Goal: Information Seeking & Learning: Learn about a topic

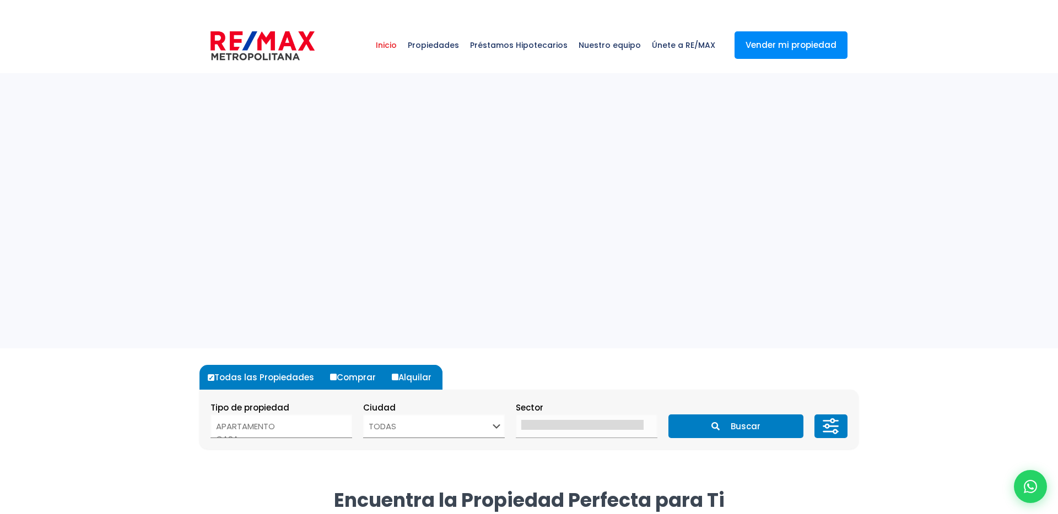
select select
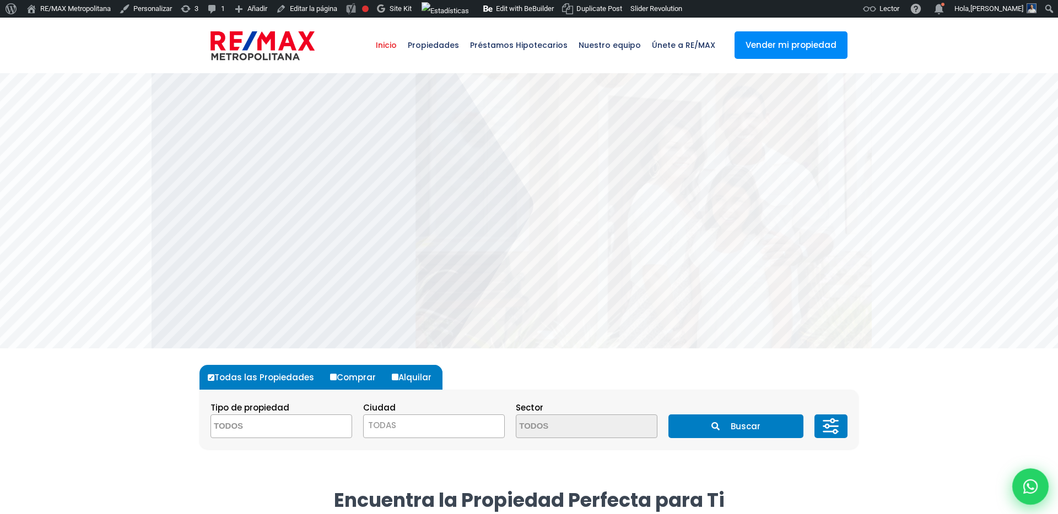
click at [1032, 477] on div at bounding box center [1030, 487] width 36 height 36
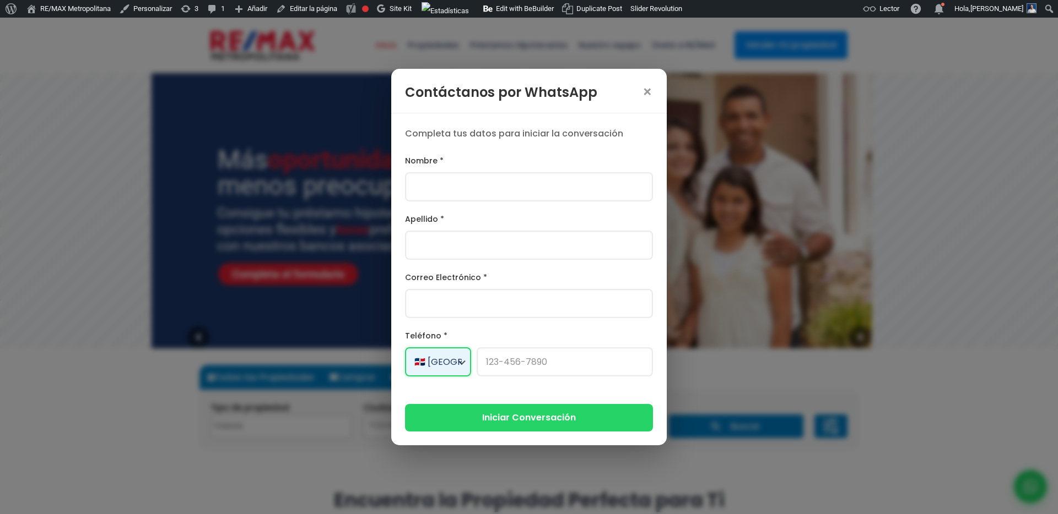
click at [449, 364] on select "🇩🇴 República Dominicana +1 🇺🇸 Estados Unidos +1 🇨🇦 Canadá +1 🇲🇽 México +52 🇪🇸 E…" at bounding box center [438, 362] width 66 height 29
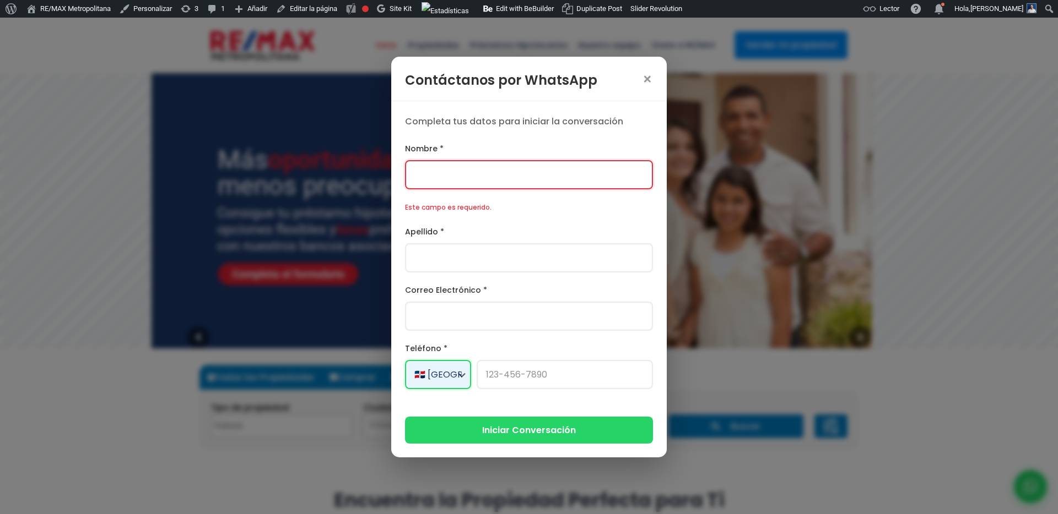
scroll to position [105, 0]
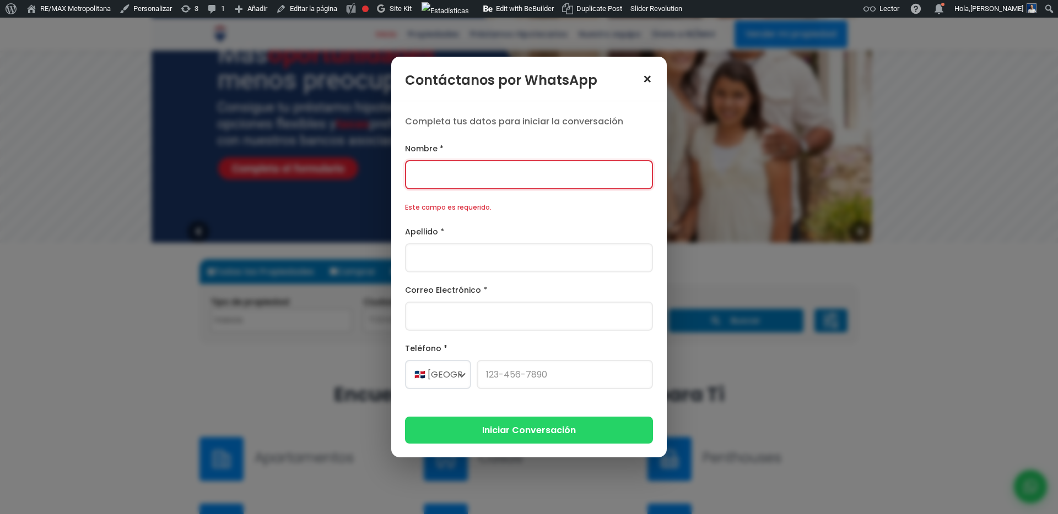
click at [650, 84] on span "×" at bounding box center [647, 79] width 11 height 15
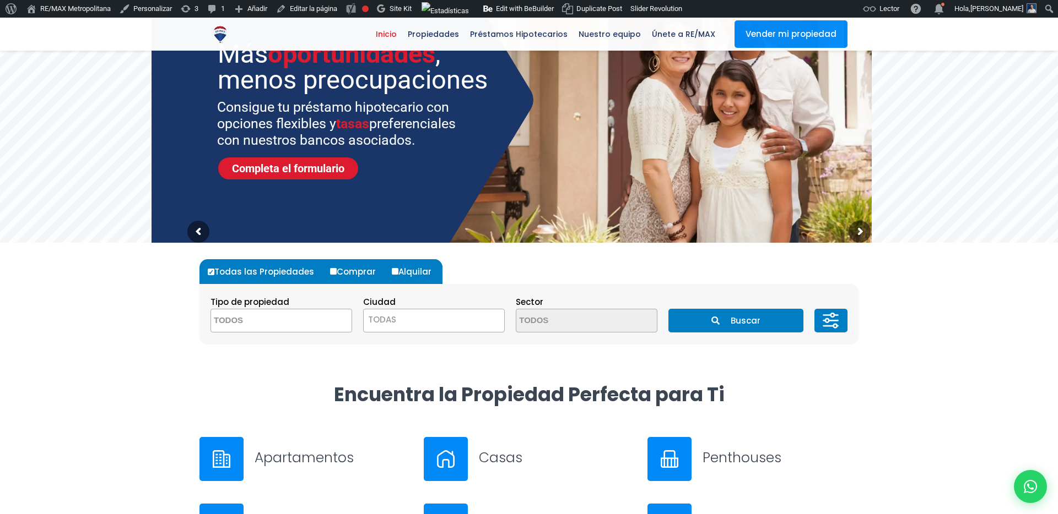
scroll to position [0, 0]
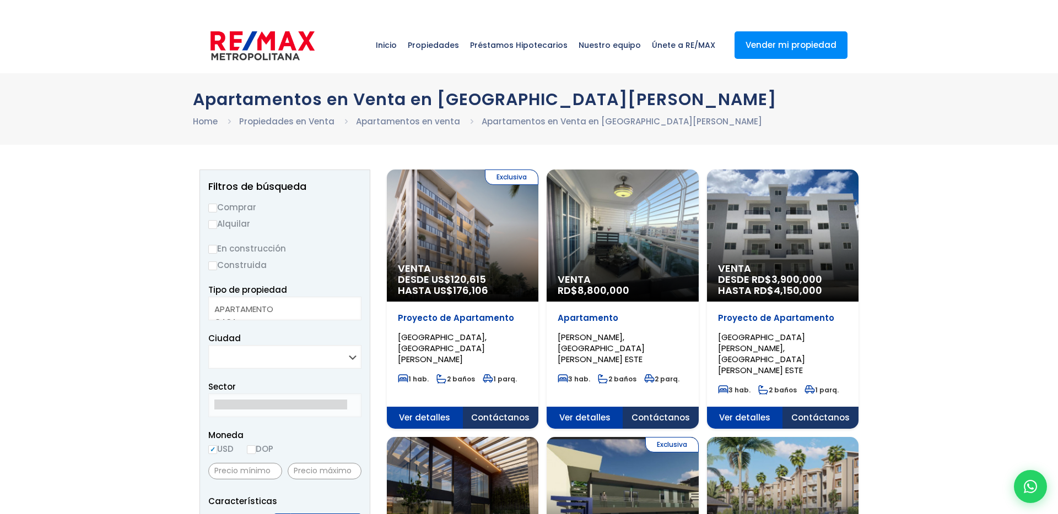
select select
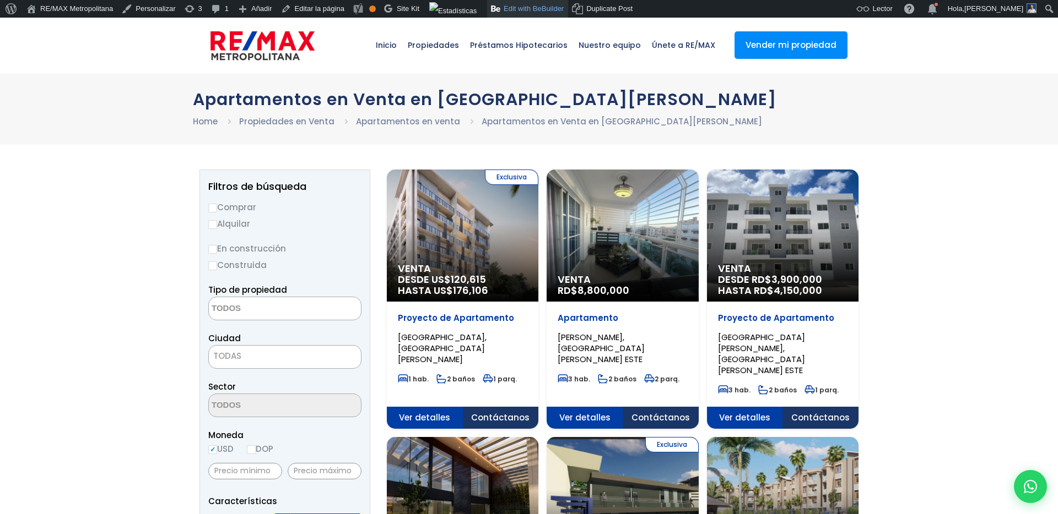
click at [545, 7] on link "Edit with BeBuilder" at bounding box center [527, 9] width 81 height 18
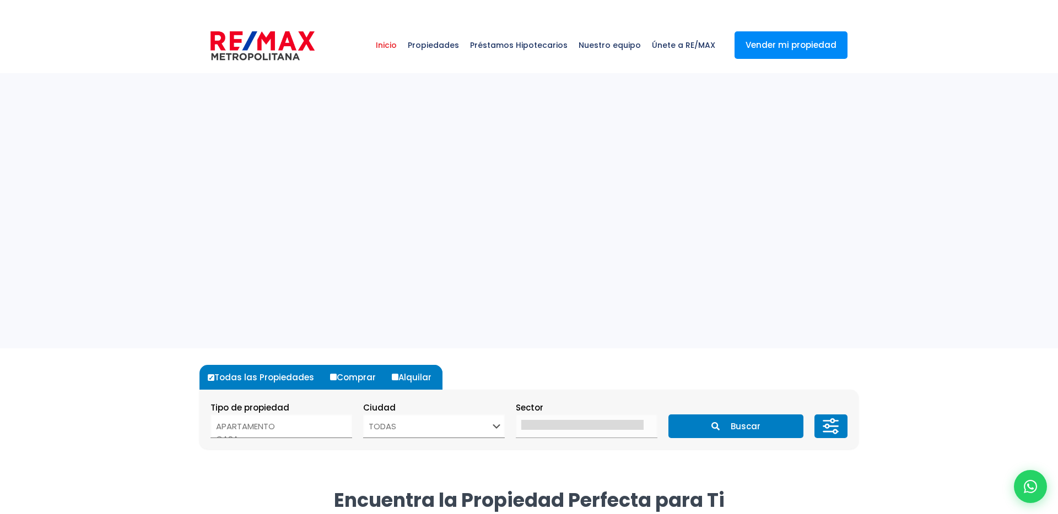
select select
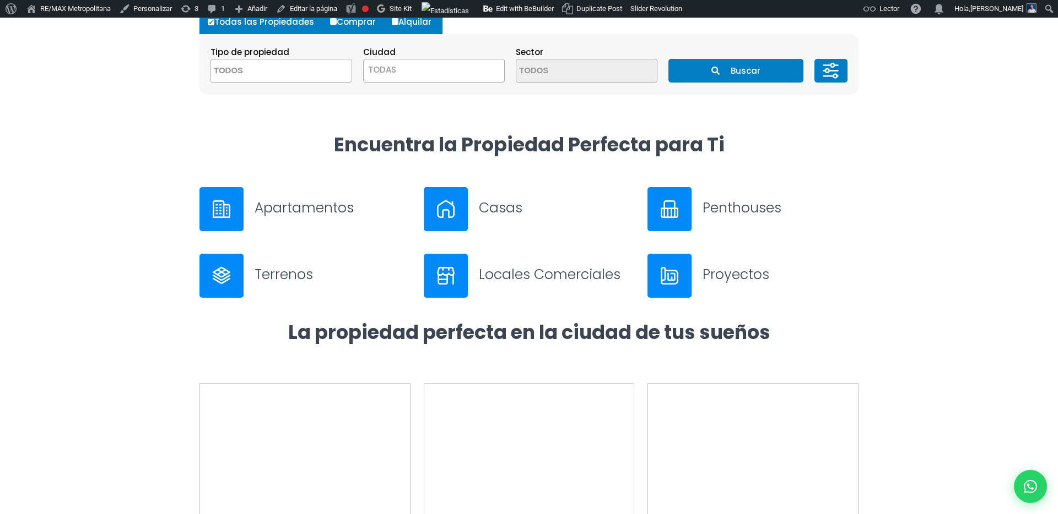
scroll to position [508, 0]
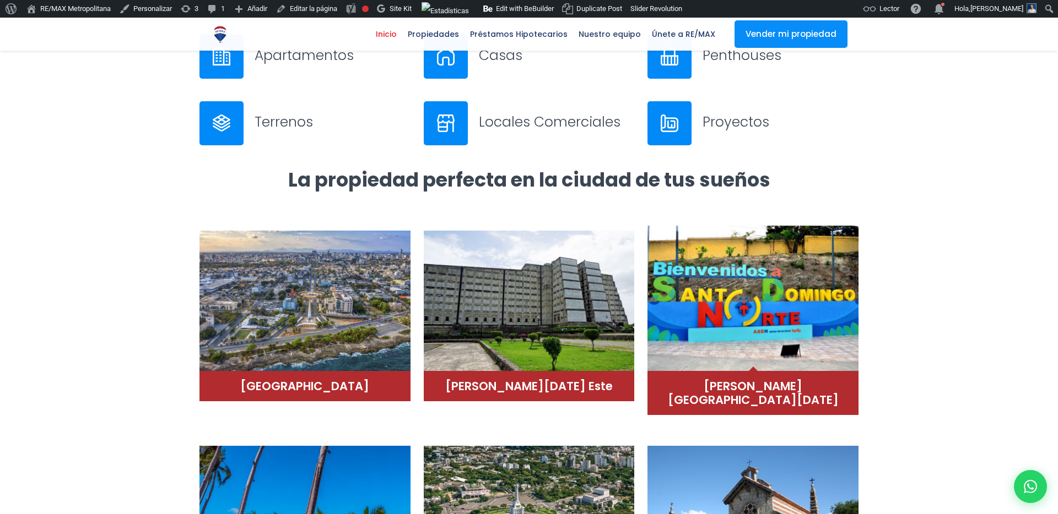
click at [741, 302] on img at bounding box center [752, 297] width 211 height 149
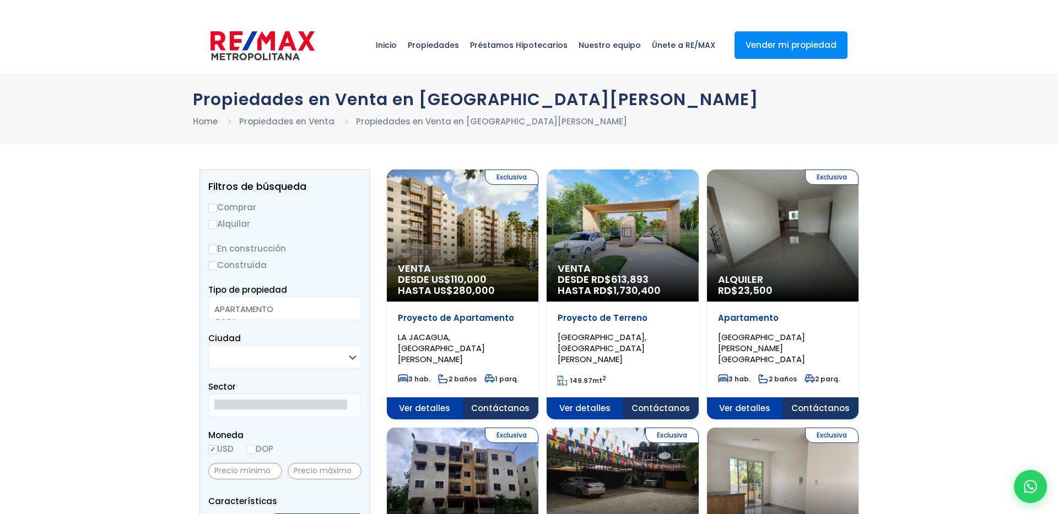
select select
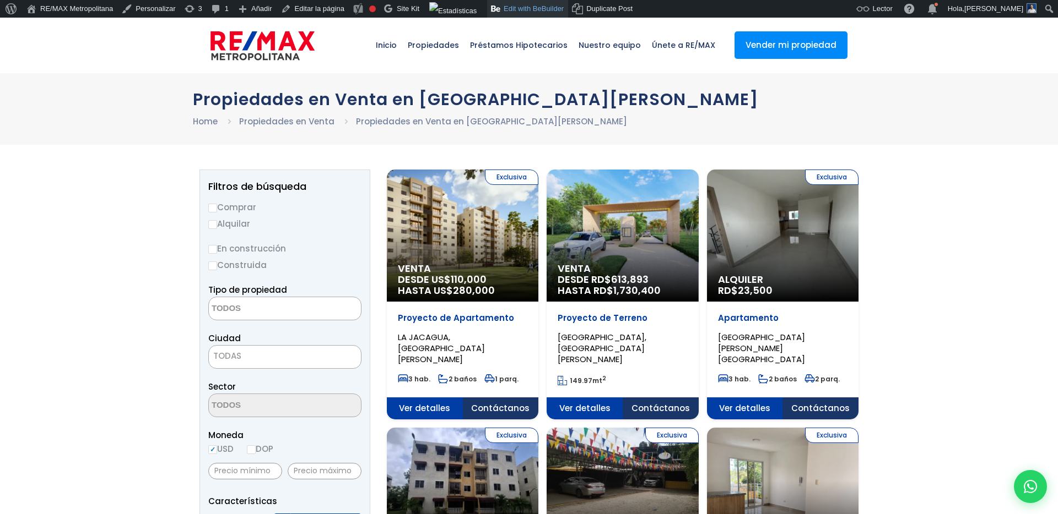
click at [539, 13] on link "Edit with BeBuilder" at bounding box center [527, 9] width 81 height 18
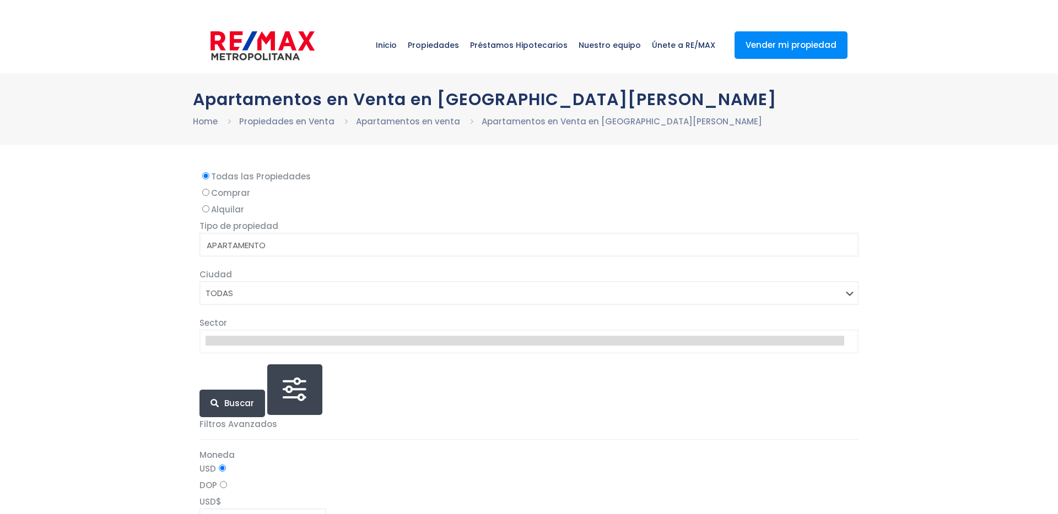
select select
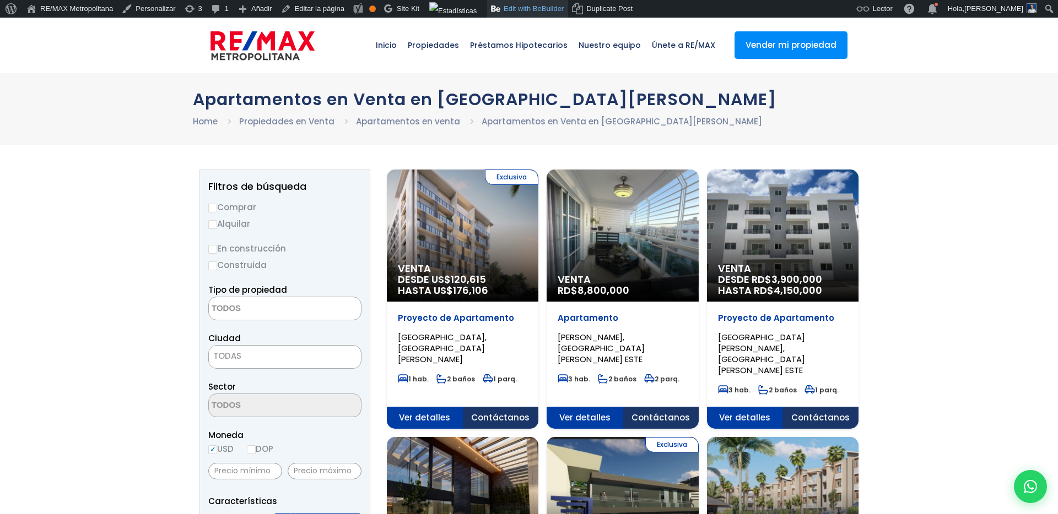
click at [522, 9] on link "Edit with BeBuilder" at bounding box center [527, 9] width 81 height 18
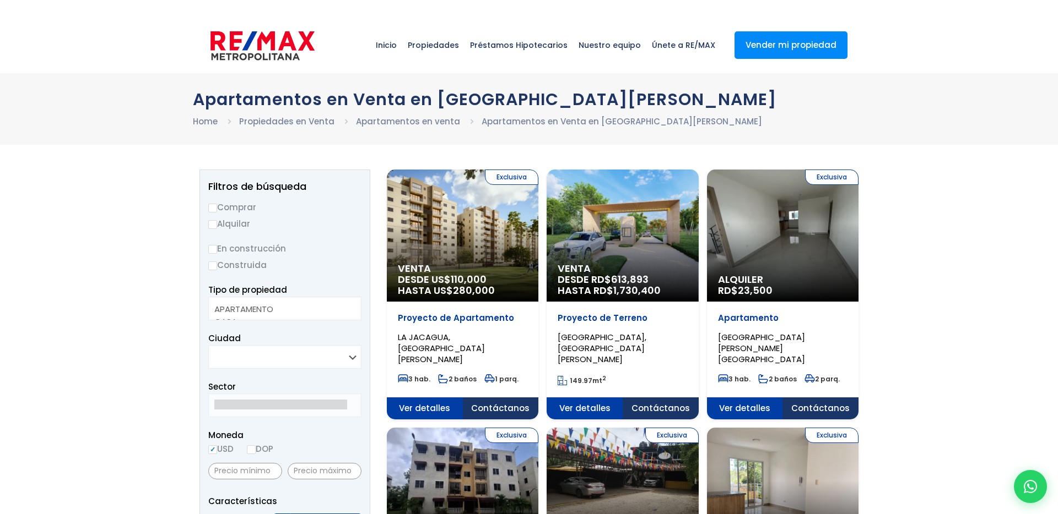
select select
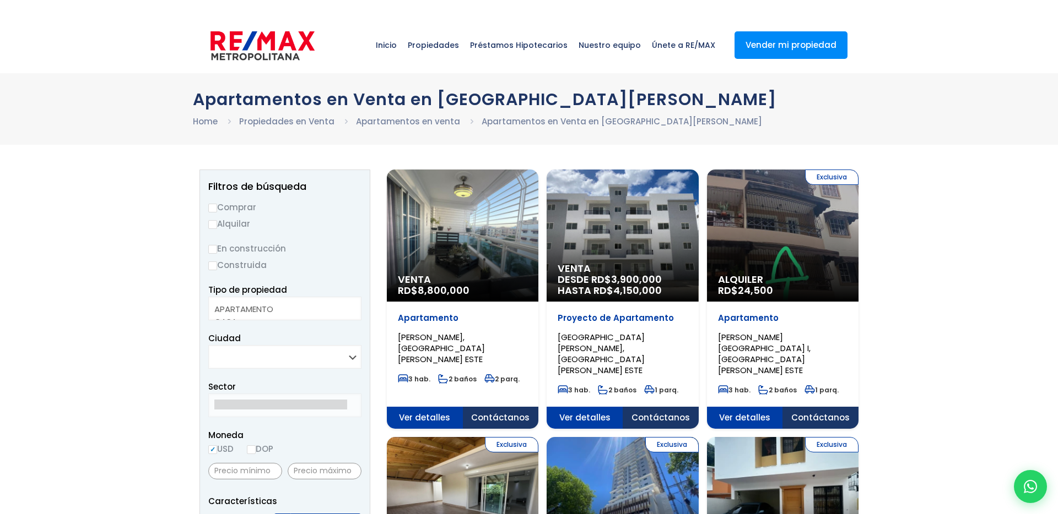
select select
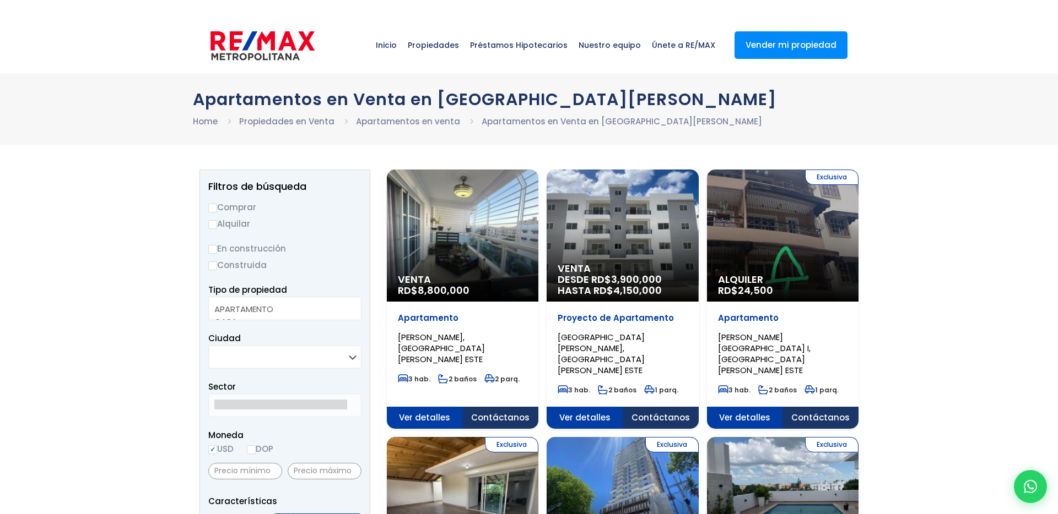
select select
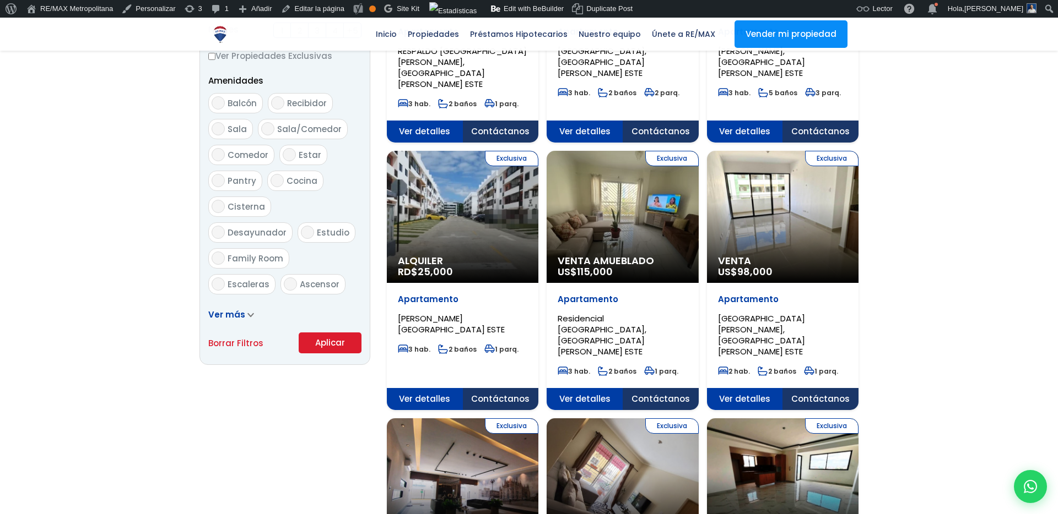
scroll to position [264, 0]
